Goal: Complete application form

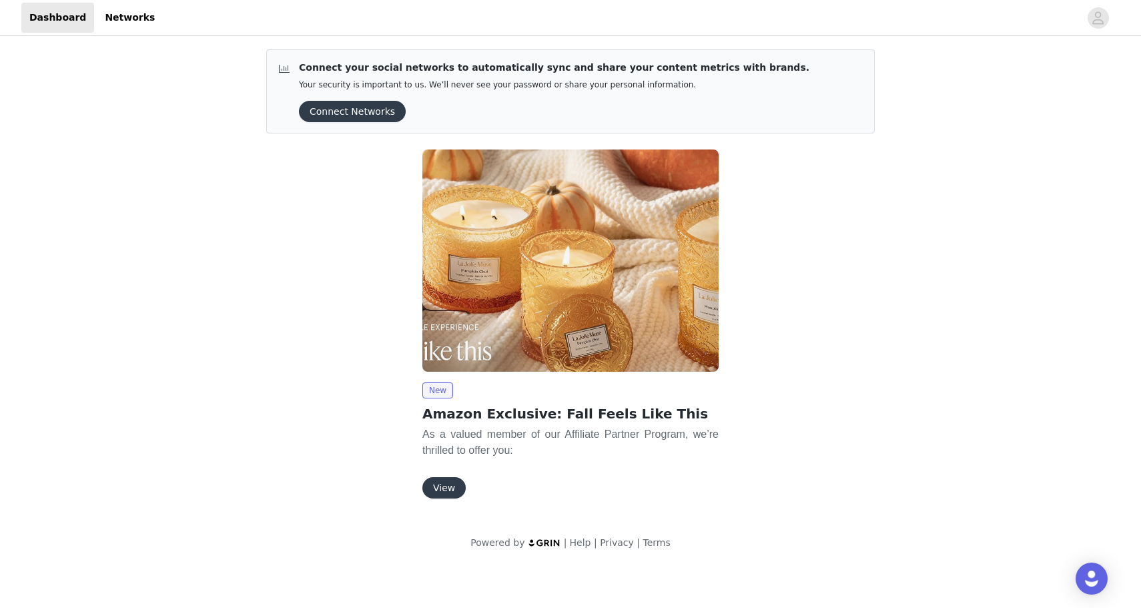
click at [444, 494] on button "View" at bounding box center [443, 487] width 43 height 21
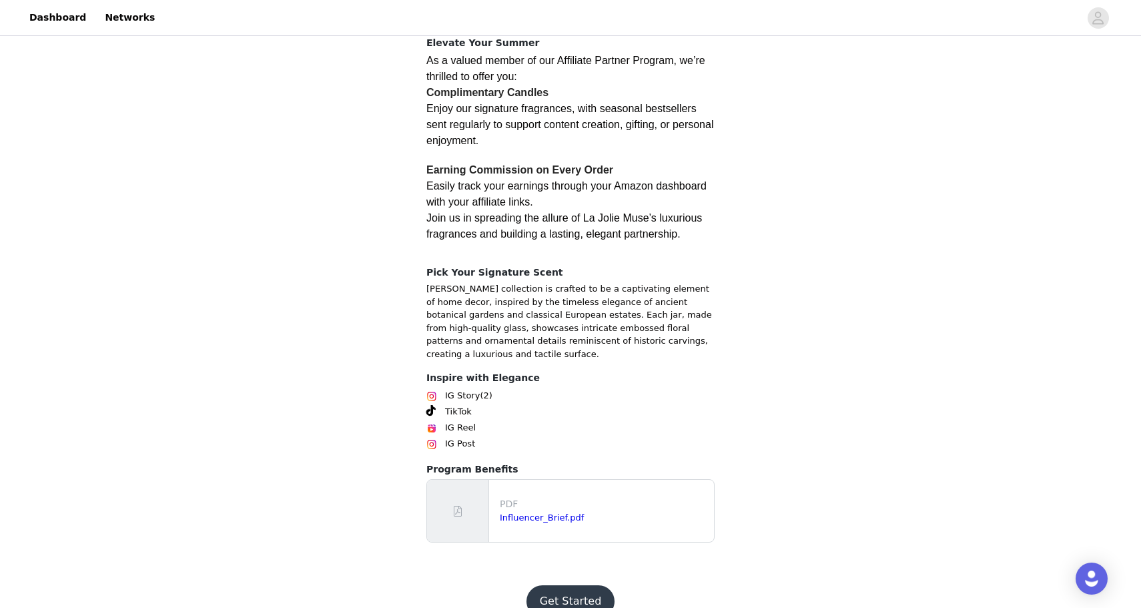
scroll to position [242, 0]
click at [566, 587] on button "Get Started" at bounding box center [571, 603] width 89 height 32
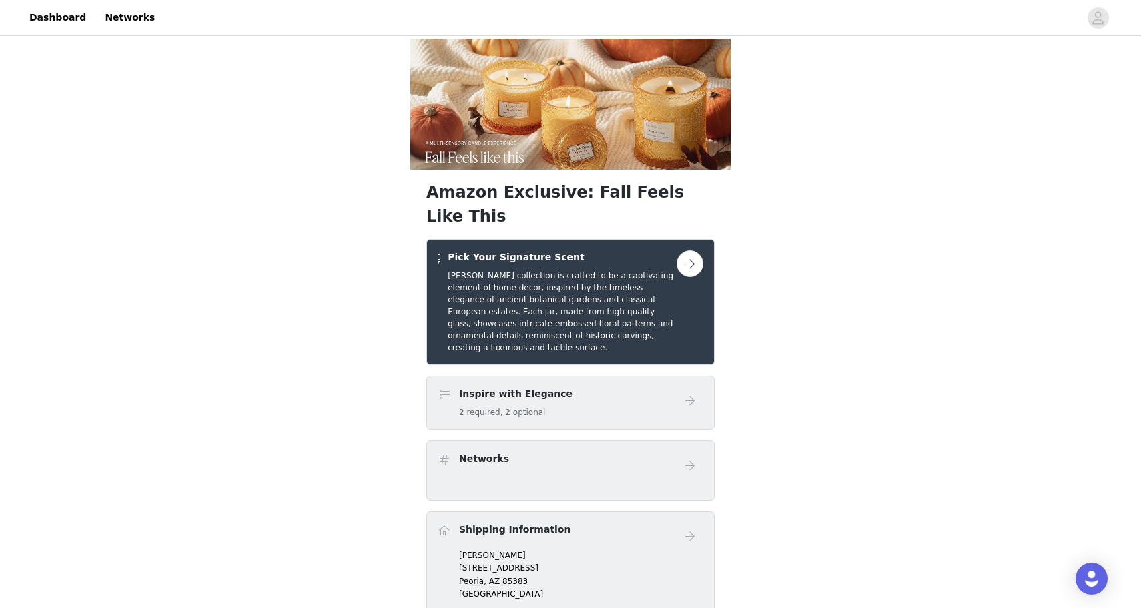
click at [693, 250] on button "button" at bounding box center [690, 263] width 27 height 27
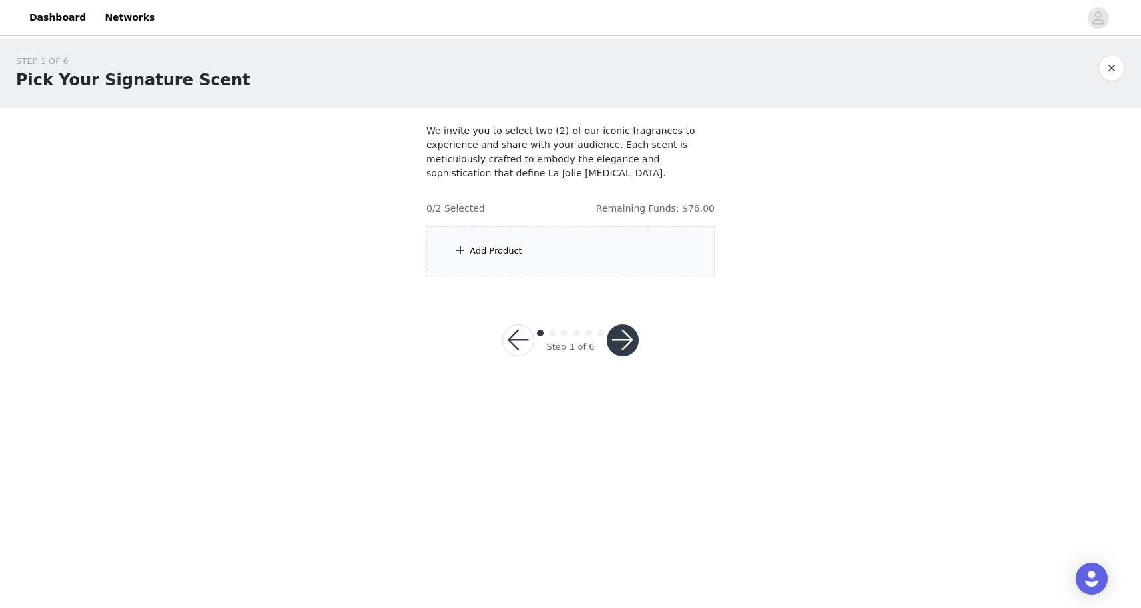
click at [482, 254] on div "Add Product" at bounding box center [496, 250] width 53 height 13
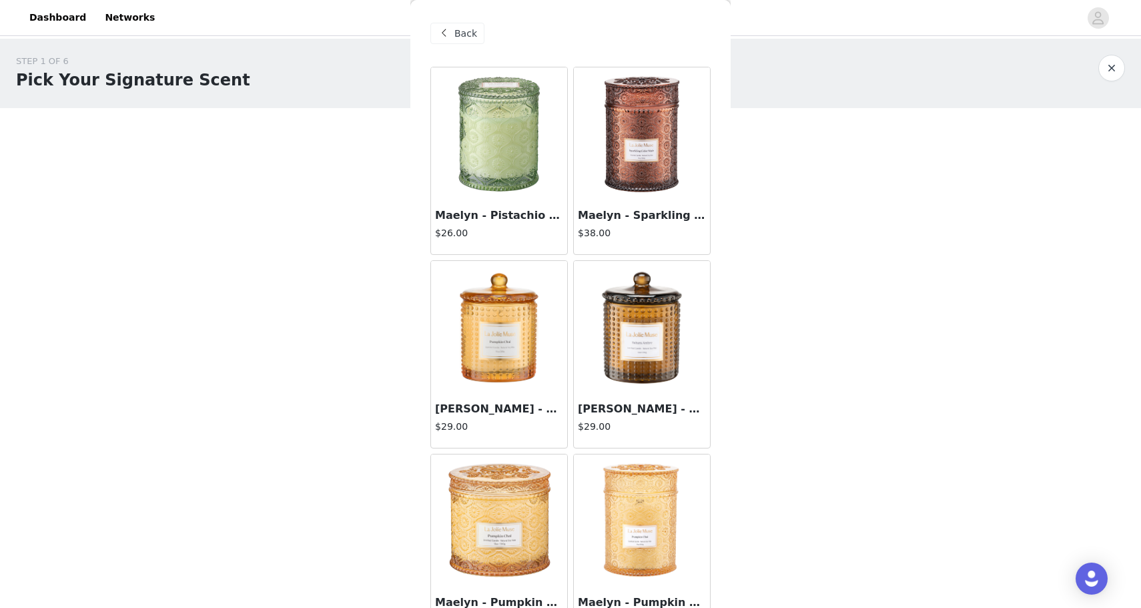
click at [651, 125] on img at bounding box center [641, 133] width 133 height 133
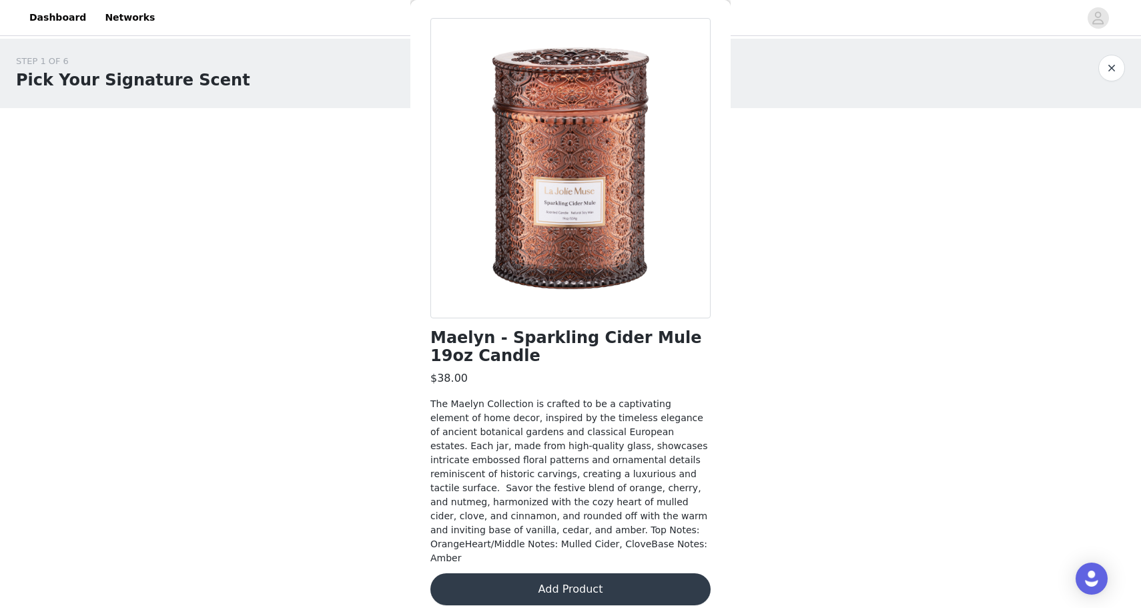
scroll to position [48, 0]
click at [565, 576] on button "Add Product" at bounding box center [570, 590] width 280 height 32
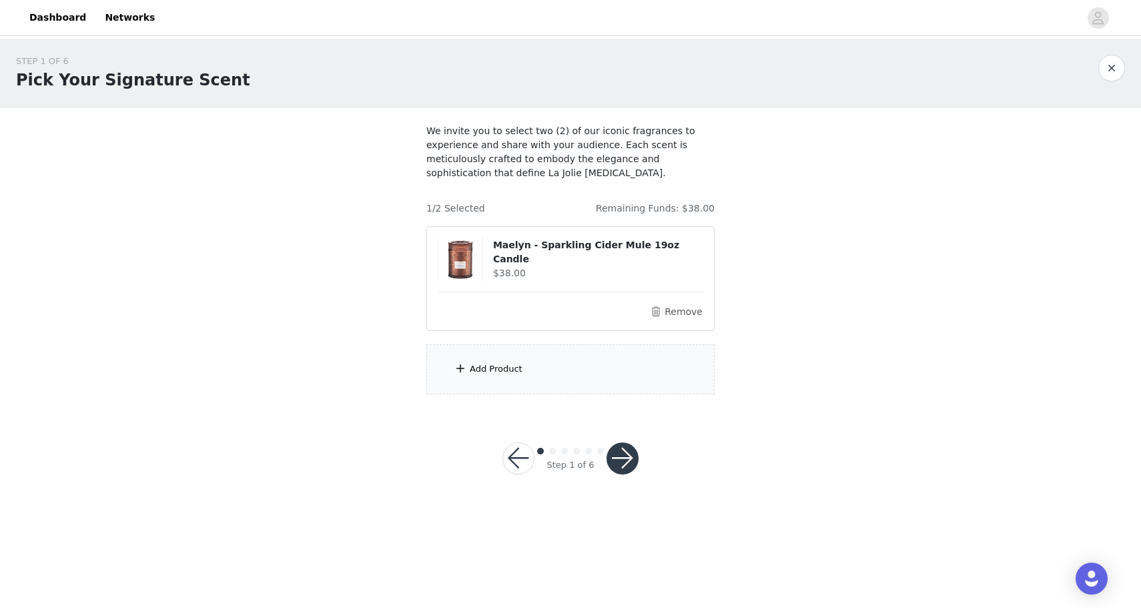
click at [517, 368] on div "Add Product" at bounding box center [496, 368] width 53 height 13
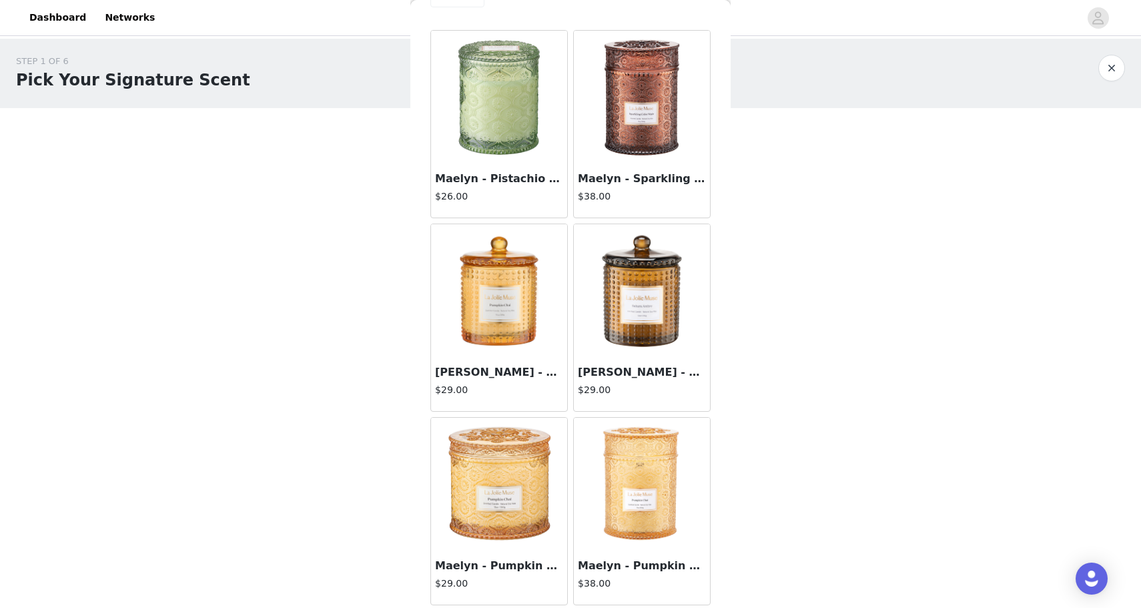
scroll to position [0, 0]
click at [521, 478] on img at bounding box center [498, 484] width 133 height 133
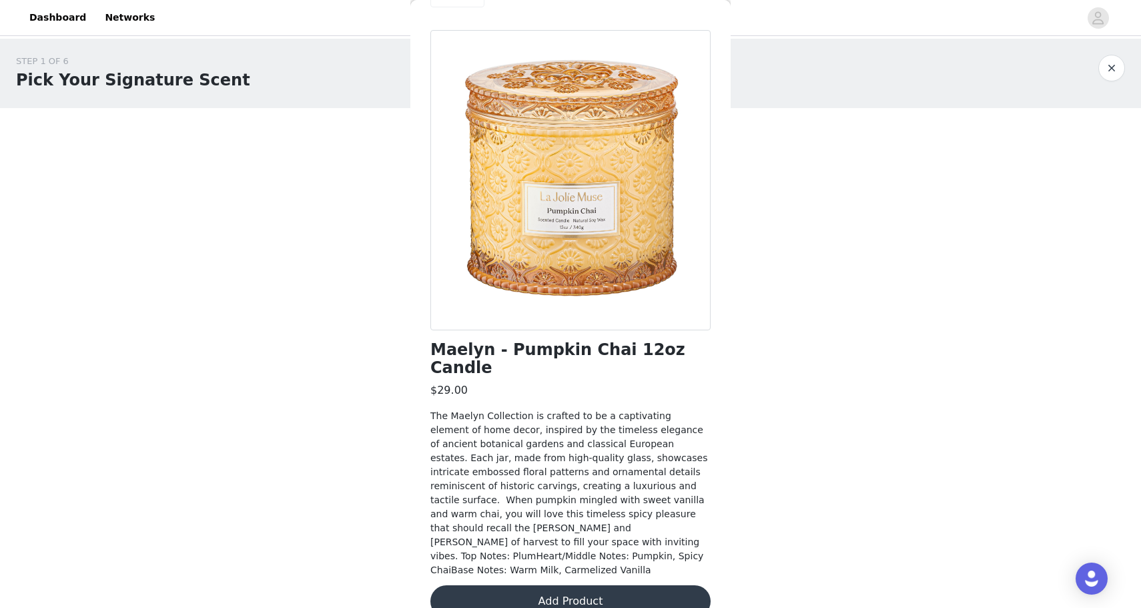
click at [583, 585] on button "Add Product" at bounding box center [570, 601] width 280 height 32
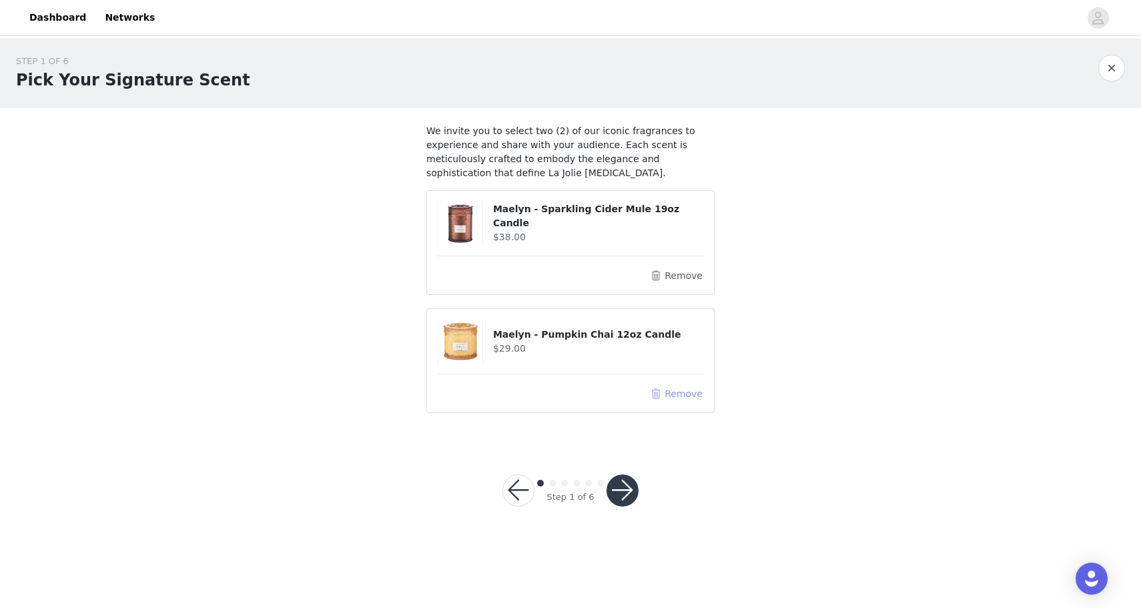
click at [692, 394] on button "Remove" at bounding box center [676, 394] width 53 height 16
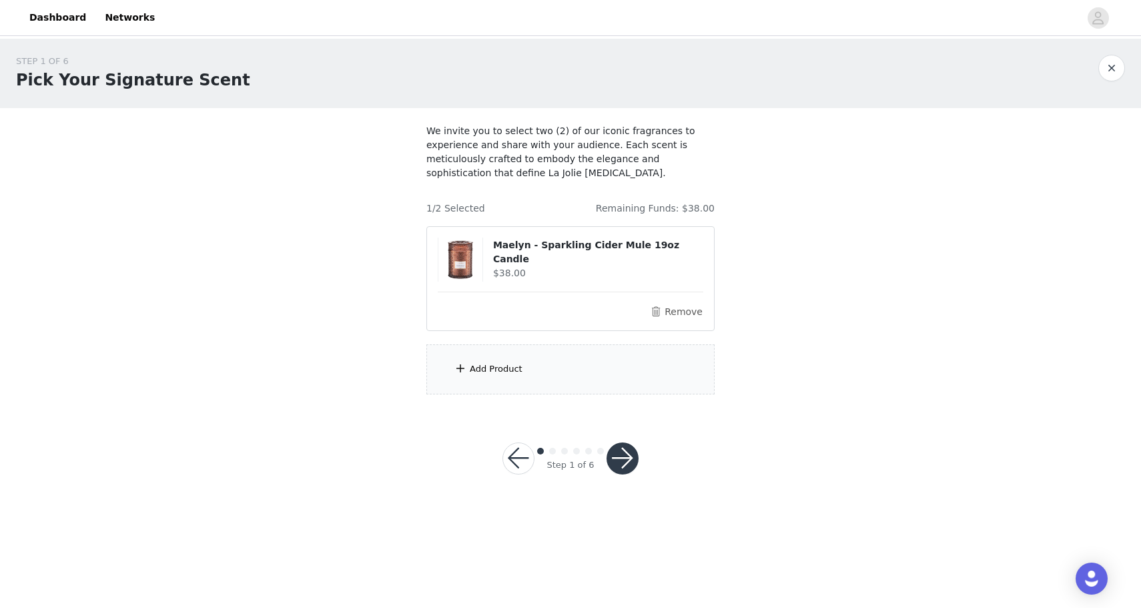
click at [506, 364] on div "Add Product" at bounding box center [496, 368] width 53 height 13
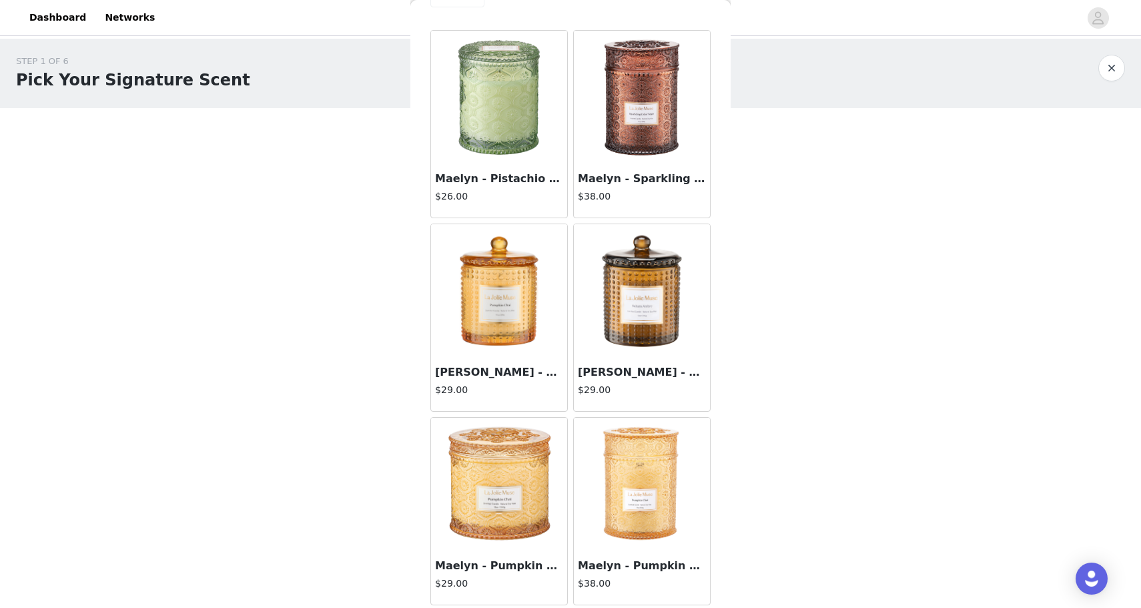
click at [645, 447] on img at bounding box center [641, 484] width 133 height 133
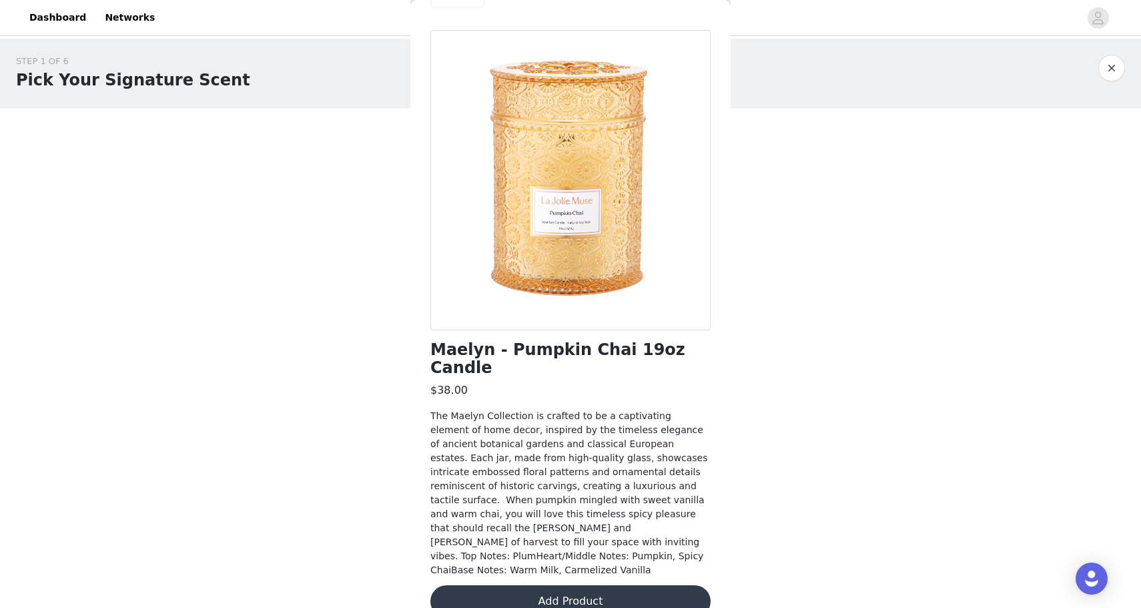
scroll to position [30, 0]
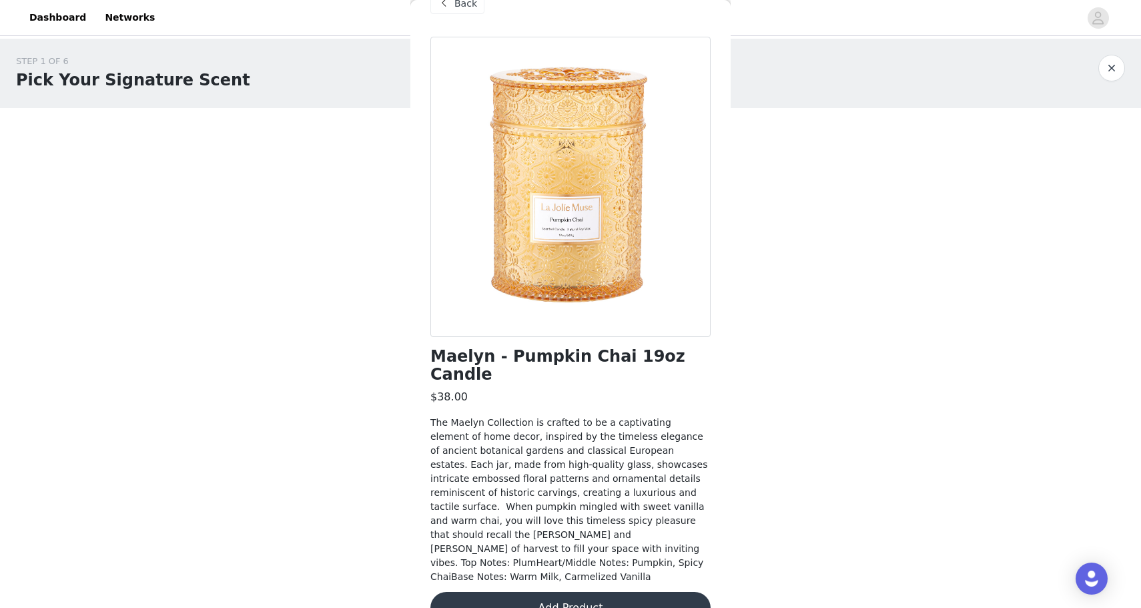
click at [619, 592] on button "Add Product" at bounding box center [570, 608] width 280 height 32
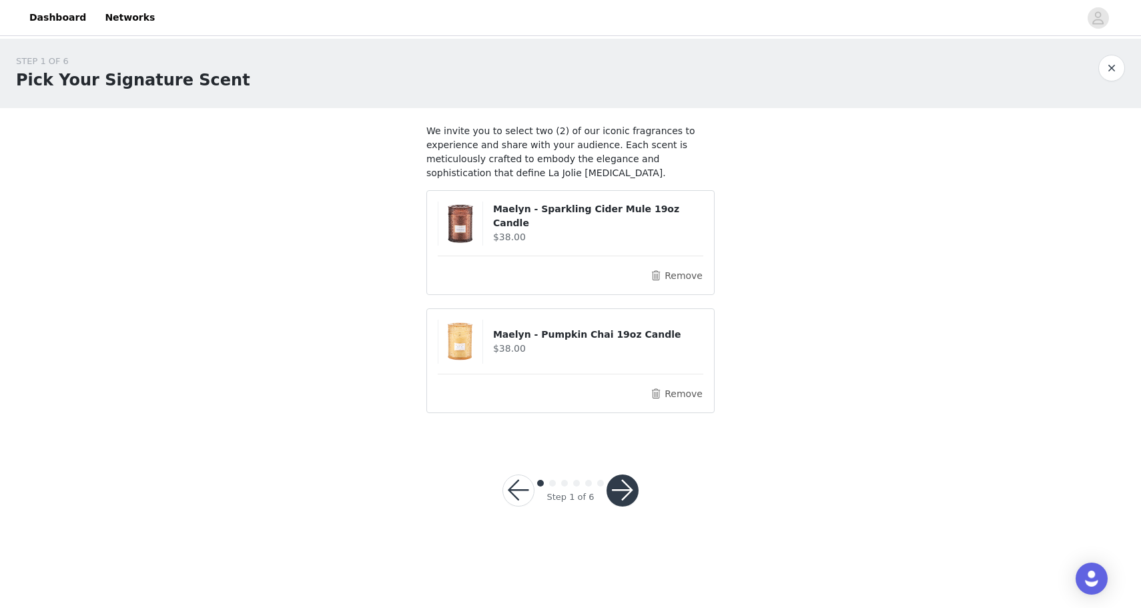
click at [618, 486] on button "button" at bounding box center [623, 490] width 32 height 32
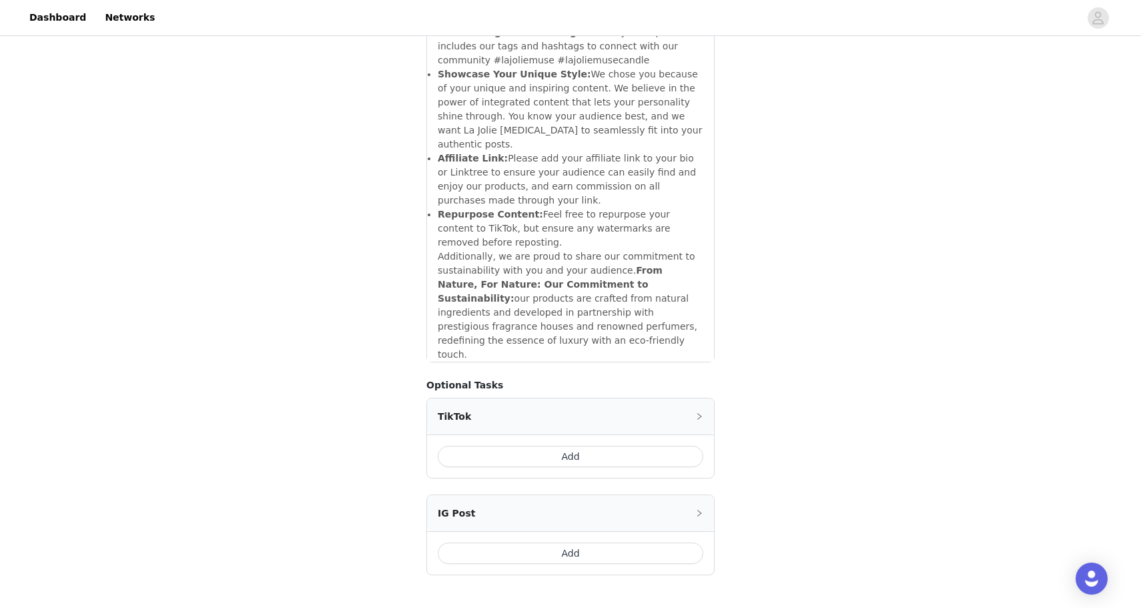
scroll to position [1571, 0]
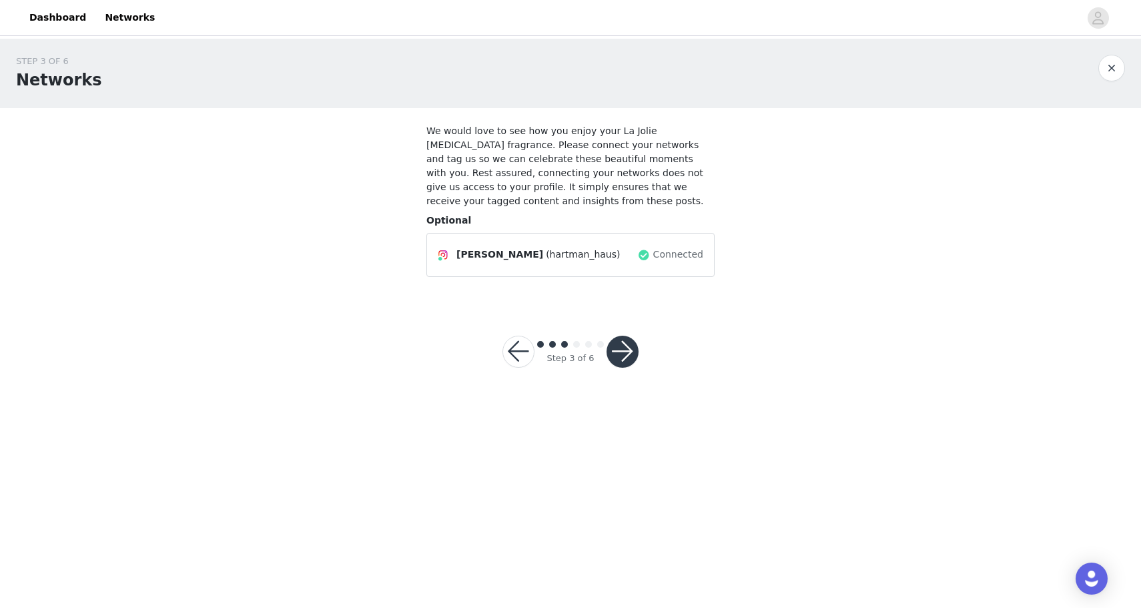
click at [615, 346] on button "button" at bounding box center [623, 352] width 32 height 32
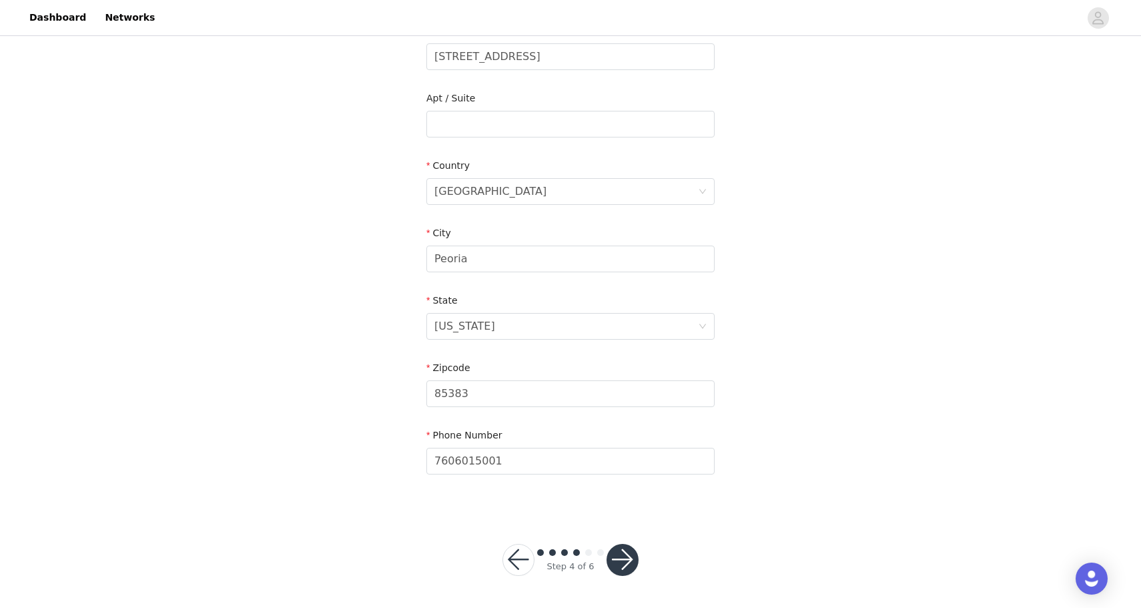
scroll to position [302, 0]
click at [623, 553] on button "button" at bounding box center [623, 561] width 32 height 32
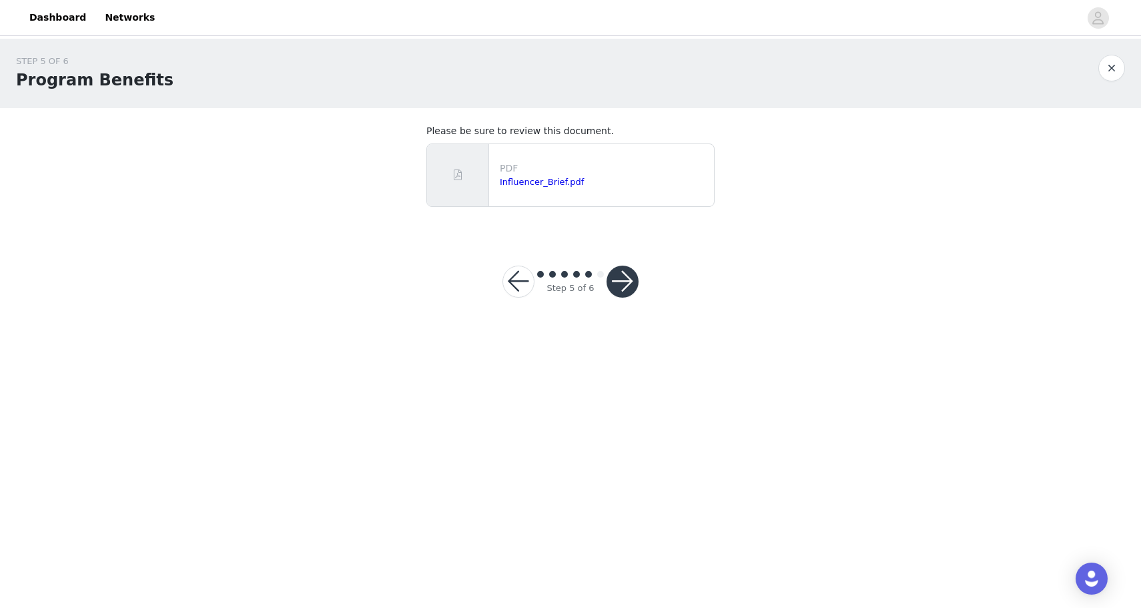
click at [621, 282] on button "button" at bounding box center [623, 282] width 32 height 32
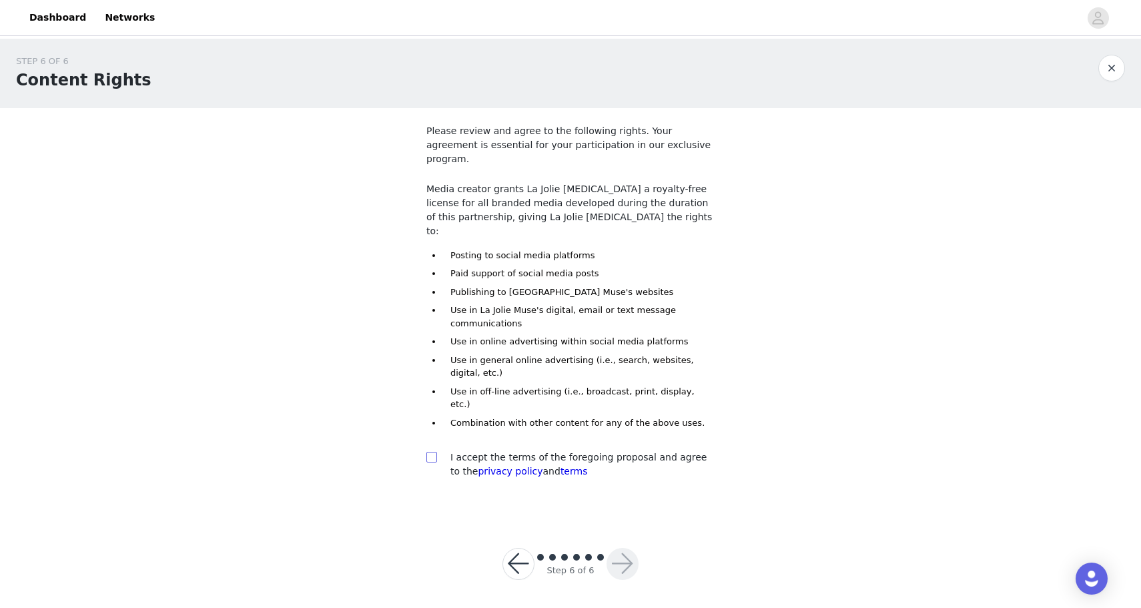
click at [430, 452] on input "checkbox" at bounding box center [430, 456] width 9 height 9
checkbox input "true"
click at [627, 548] on button "button" at bounding box center [623, 564] width 32 height 32
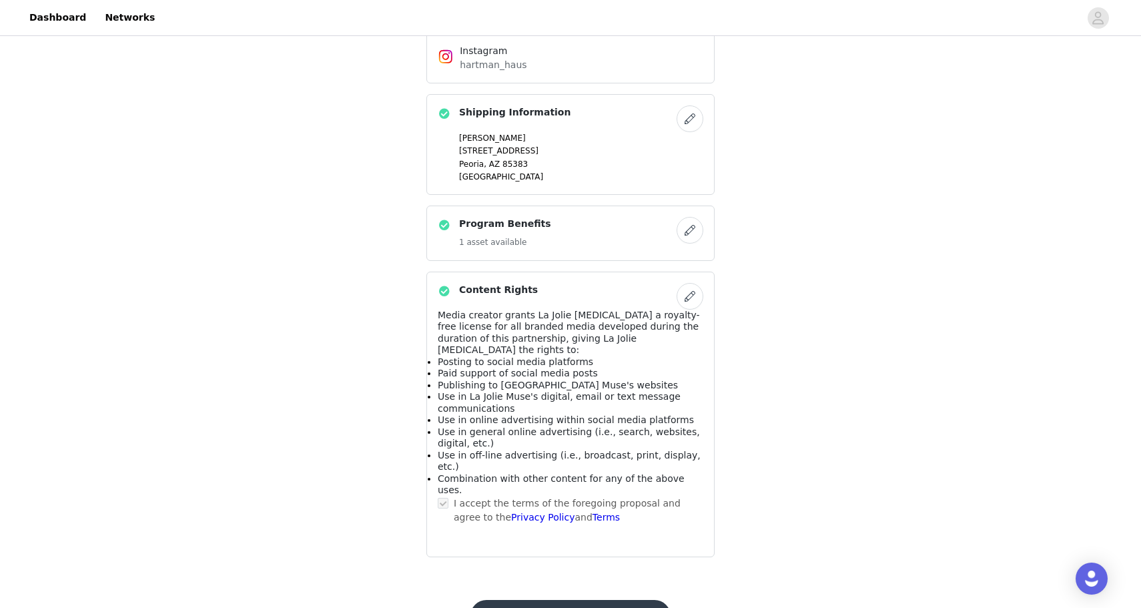
click at [557, 600] on button "Submit Proposal" at bounding box center [570, 616] width 200 height 32
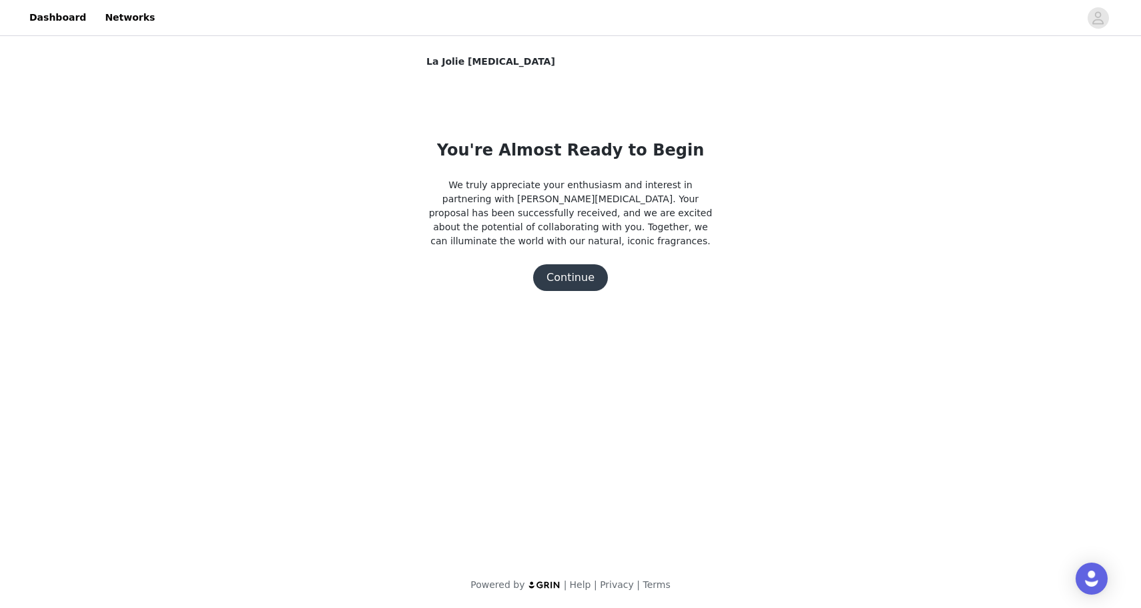
click at [574, 282] on button "Continue" at bounding box center [570, 277] width 75 height 27
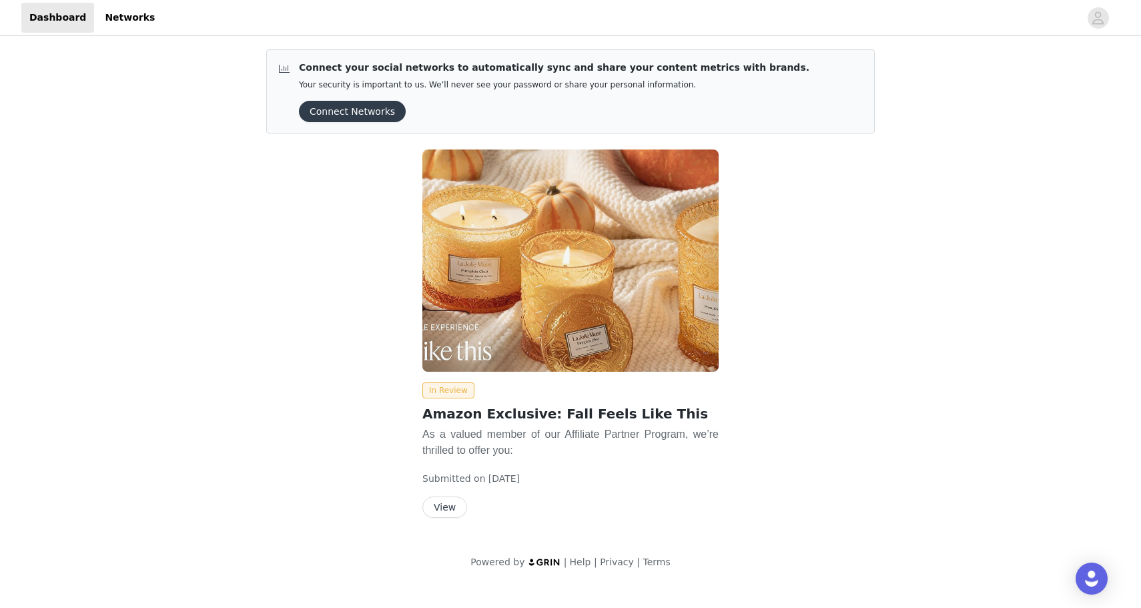
click at [363, 117] on button "Connect Networks" at bounding box center [352, 111] width 107 height 21
